Goal: Task Accomplishment & Management: Use online tool/utility

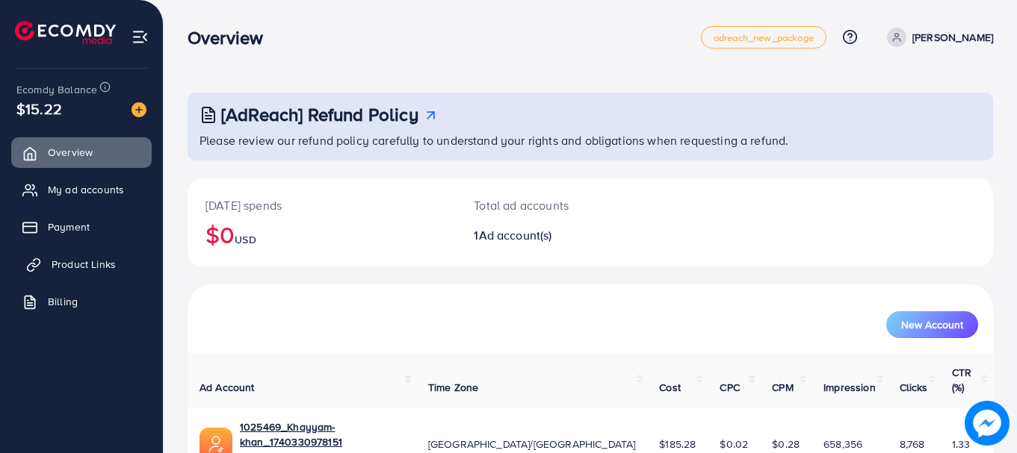
click at [105, 256] on link "Product Links" at bounding box center [81, 264] width 140 height 30
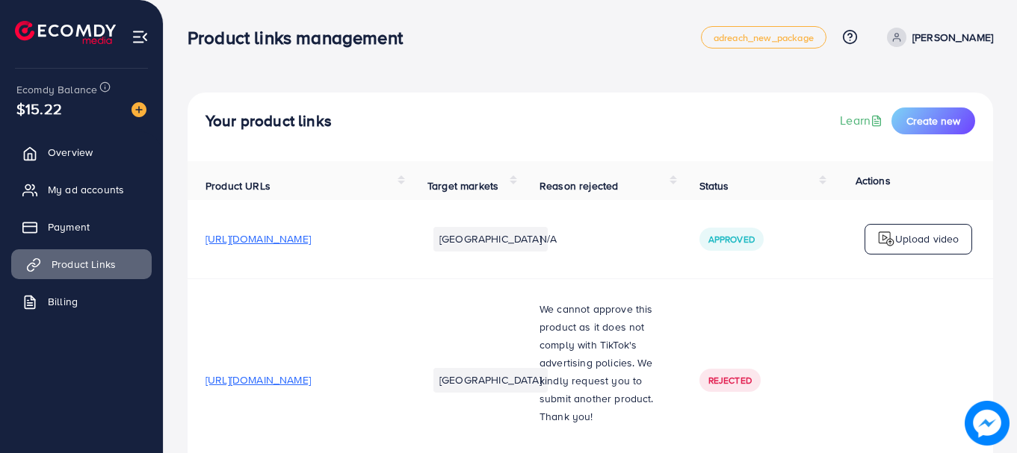
click at [105, 256] on link "Product Links" at bounding box center [81, 264] width 140 height 30
